Goal: Check status: Check status

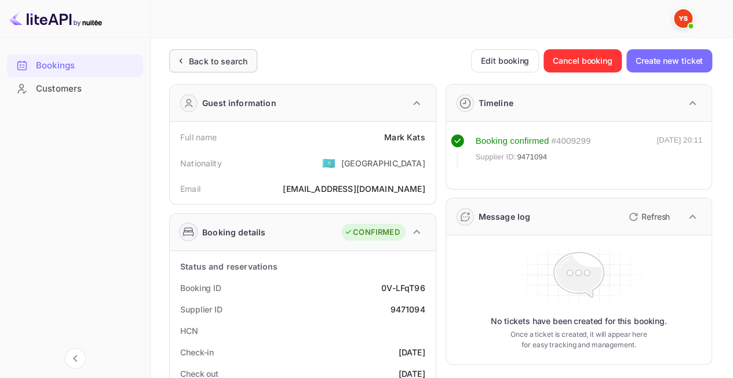
click at [213, 53] on div "Back to search" at bounding box center [213, 60] width 88 height 23
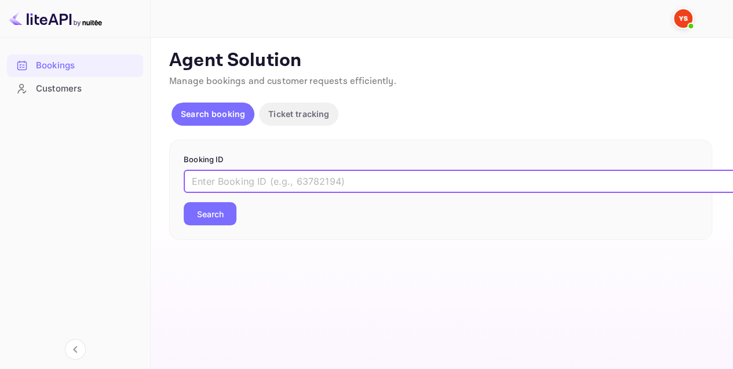
click at [269, 182] on input "text" at bounding box center [474, 181] width 580 height 23
paste input "9545353"
type input "9545353"
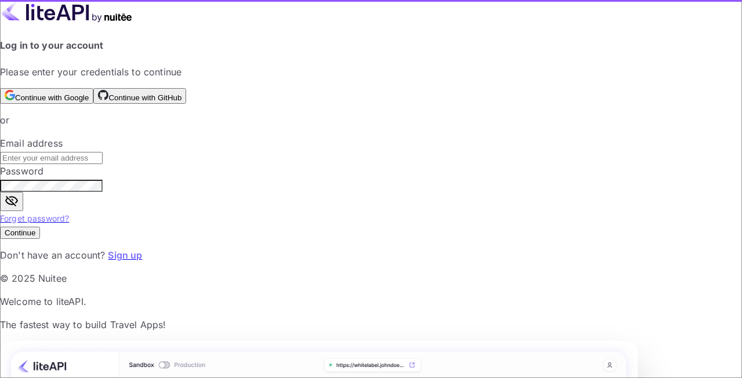
type input "[EMAIL_ADDRESS][DOMAIN_NAME]"
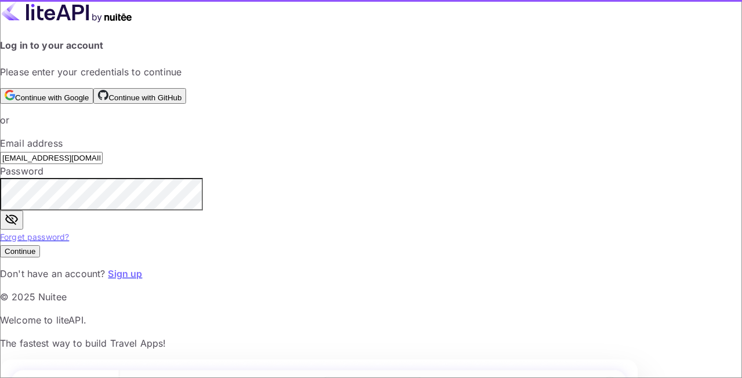
click at [222, 164] on div "Email address [EMAIL_ADDRESS][DOMAIN_NAME] ​" at bounding box center [371, 150] width 742 height 28
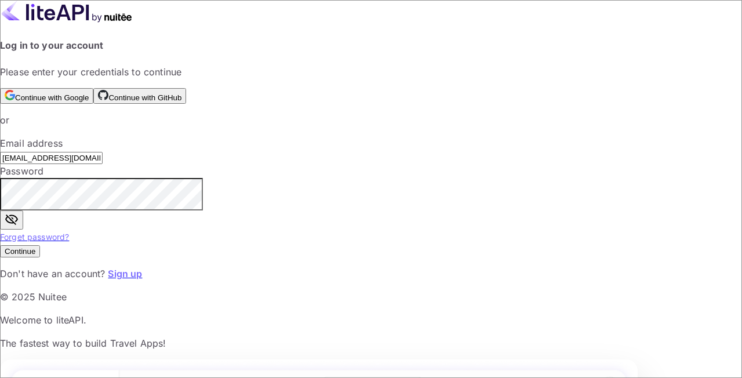
click at [40, 257] on button "Continue" at bounding box center [20, 251] width 40 height 12
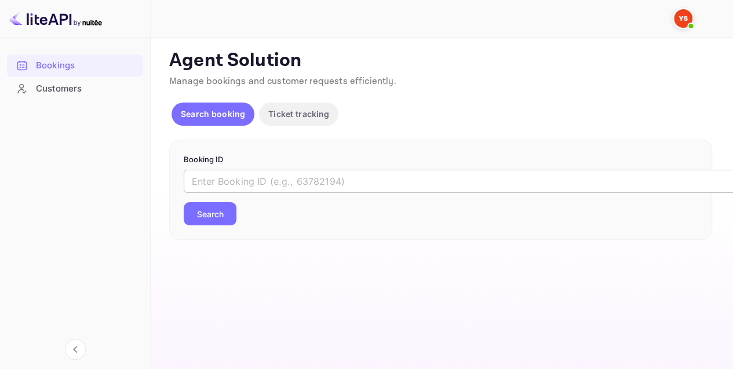
click at [234, 188] on input "text" at bounding box center [474, 181] width 580 height 23
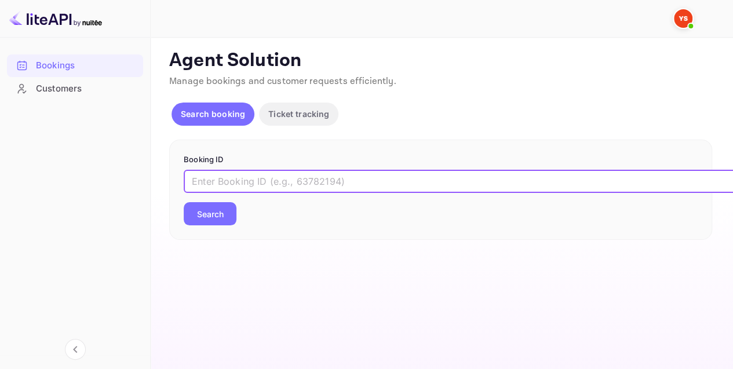
paste input "9545353"
type input "9545353"
click at [219, 205] on button "Search" at bounding box center [210, 213] width 53 height 23
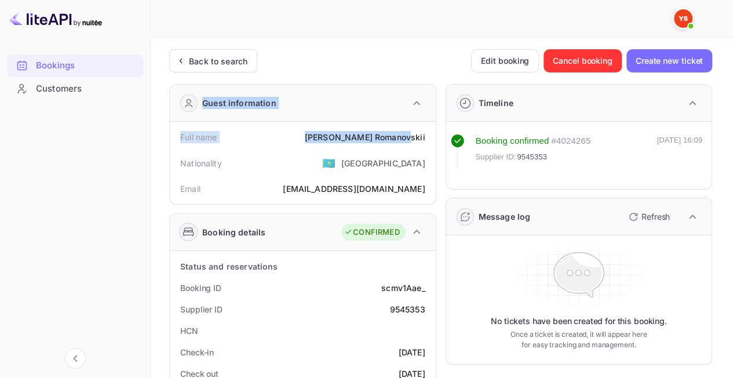
drag, startPoint x: 330, startPoint y: 132, endPoint x: 413, endPoint y: 139, distance: 82.6
click at [412, 139] on div "[PERSON_NAME]" at bounding box center [365, 137] width 121 height 12
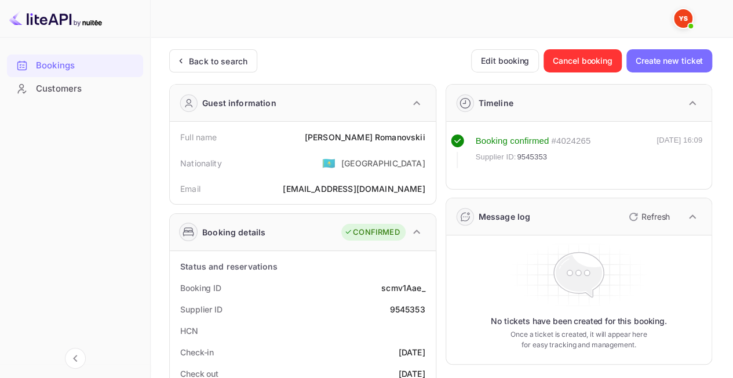
click at [427, 137] on div "Full name [PERSON_NAME]" at bounding box center [302, 136] width 257 height 21
drag, startPoint x: 427, startPoint y: 137, endPoint x: 347, endPoint y: 140, distance: 80.1
click at [347, 140] on div "Full name [PERSON_NAME]" at bounding box center [302, 136] width 257 height 21
copy div "[PERSON_NAME]"
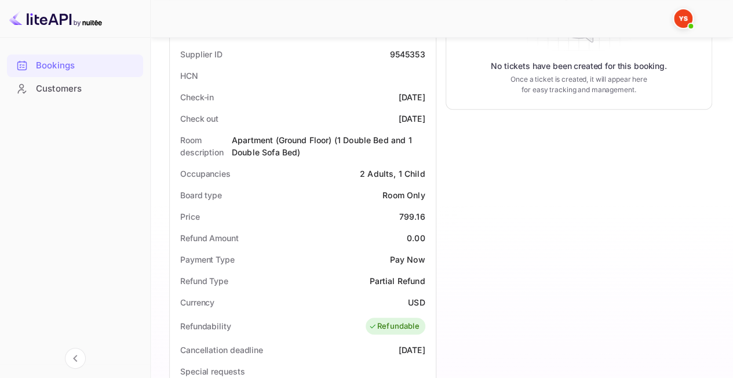
scroll to position [290, 0]
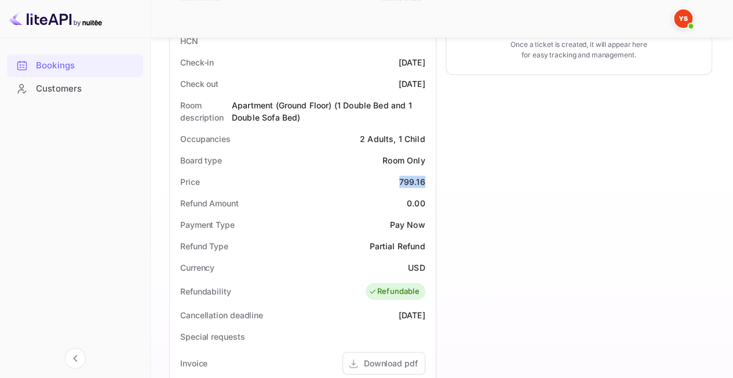
drag, startPoint x: 393, startPoint y: 180, endPoint x: 424, endPoint y: 187, distance: 32.1
click at [426, 182] on div "Price 799.16" at bounding box center [302, 181] width 257 height 21
copy div "799.16"
